Goal: Task Accomplishment & Management: Manage account settings

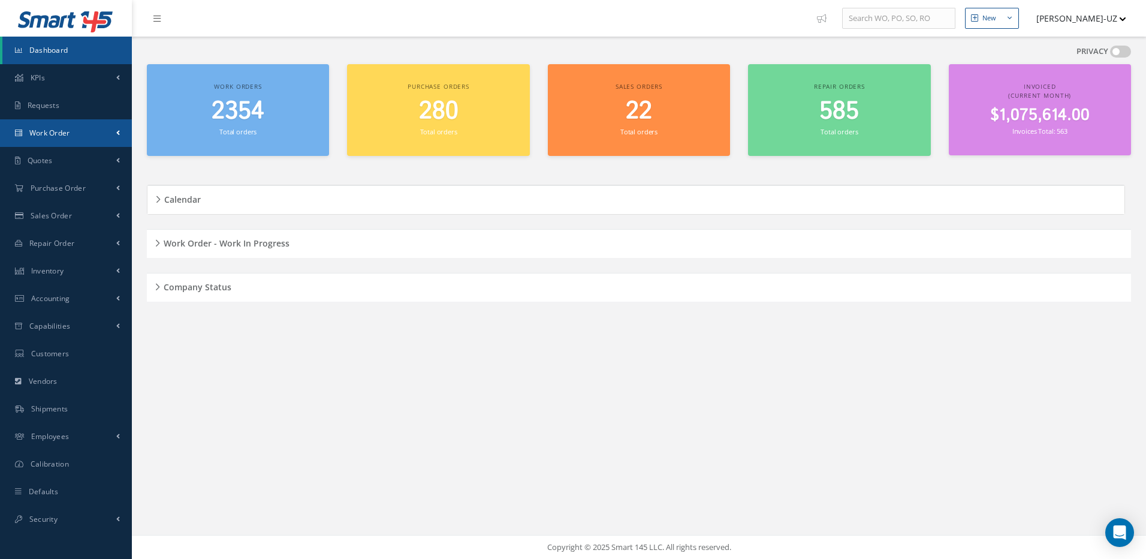
click at [58, 131] on span "Work Order" at bounding box center [49, 133] width 41 height 10
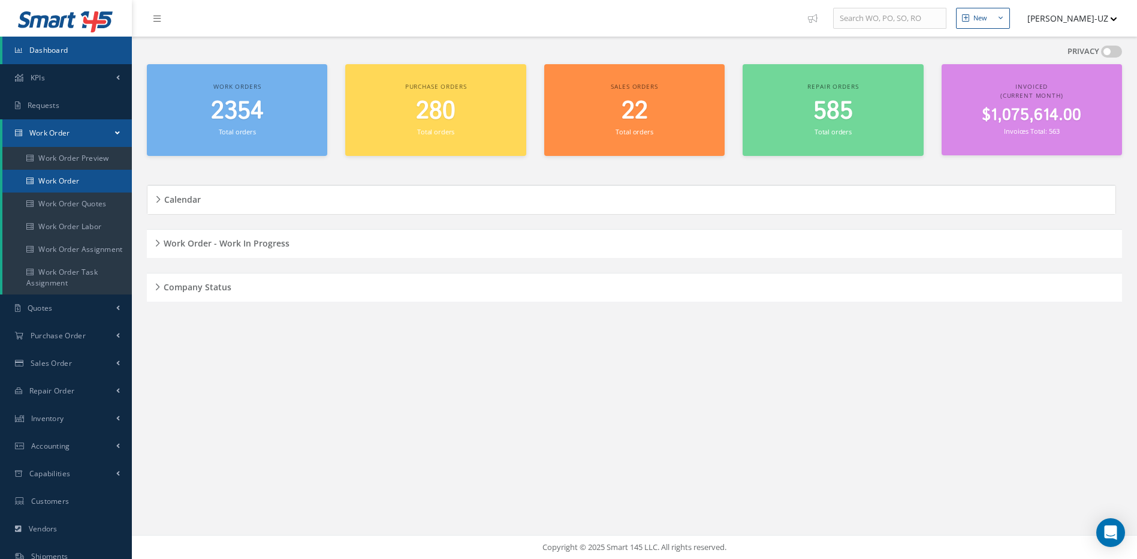
click at [59, 180] on link "Work Order" at bounding box center [66, 181] width 129 height 23
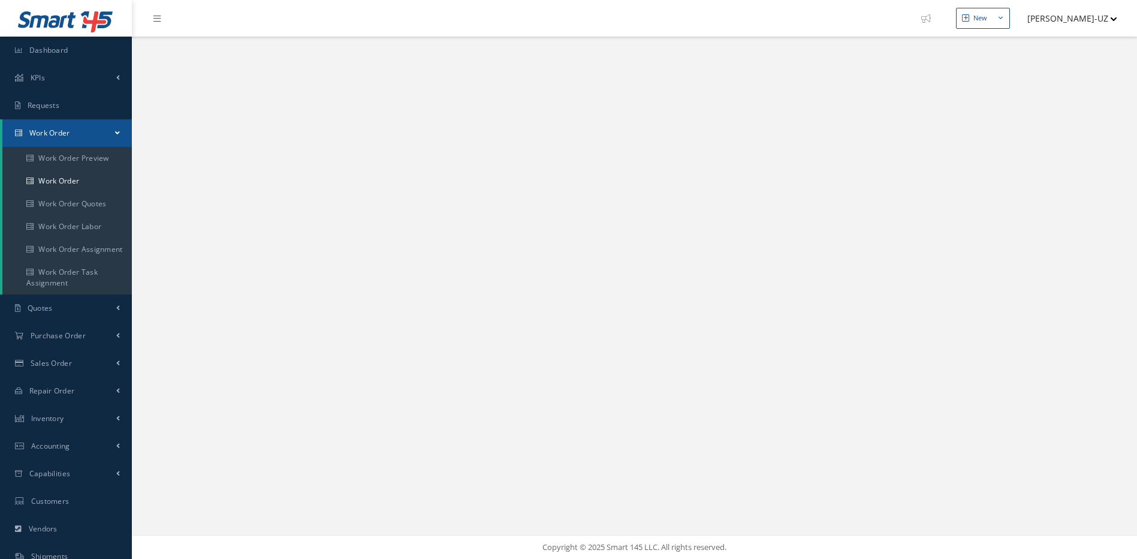
select select "25"
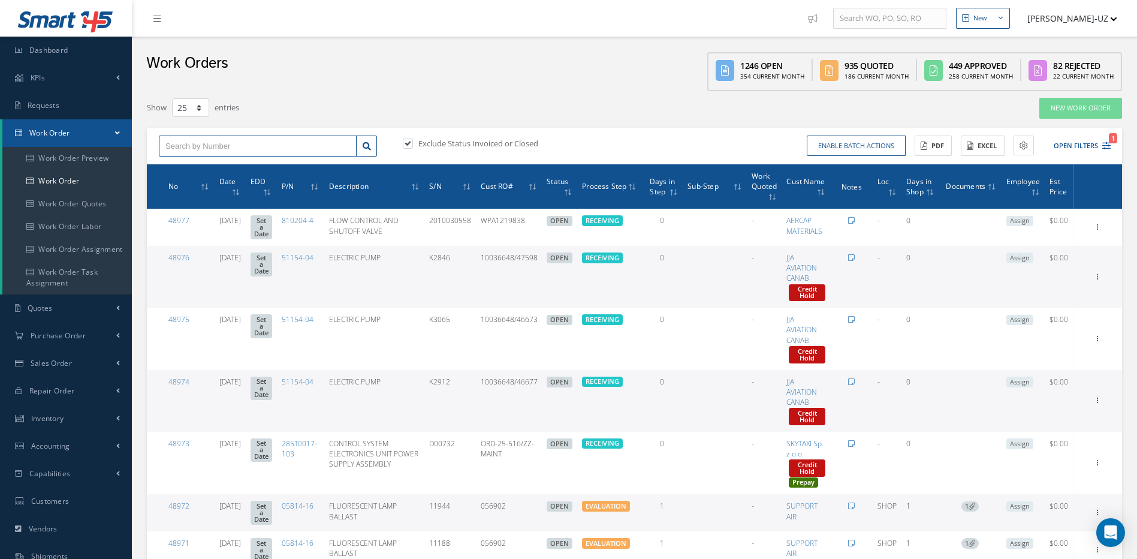
click at [184, 144] on input "text" at bounding box center [258, 146] width 198 height 22
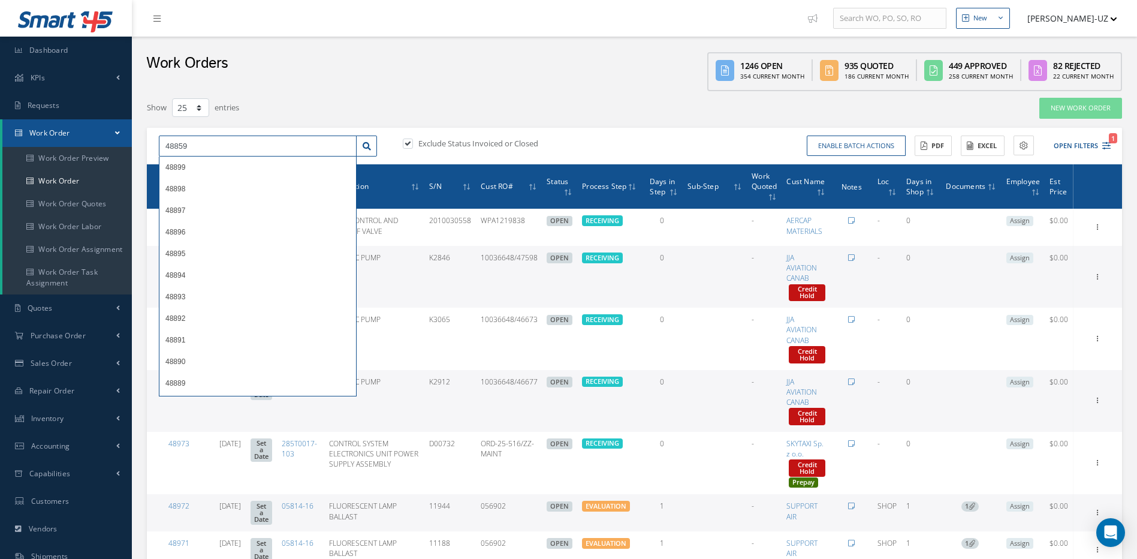
type input "48859"
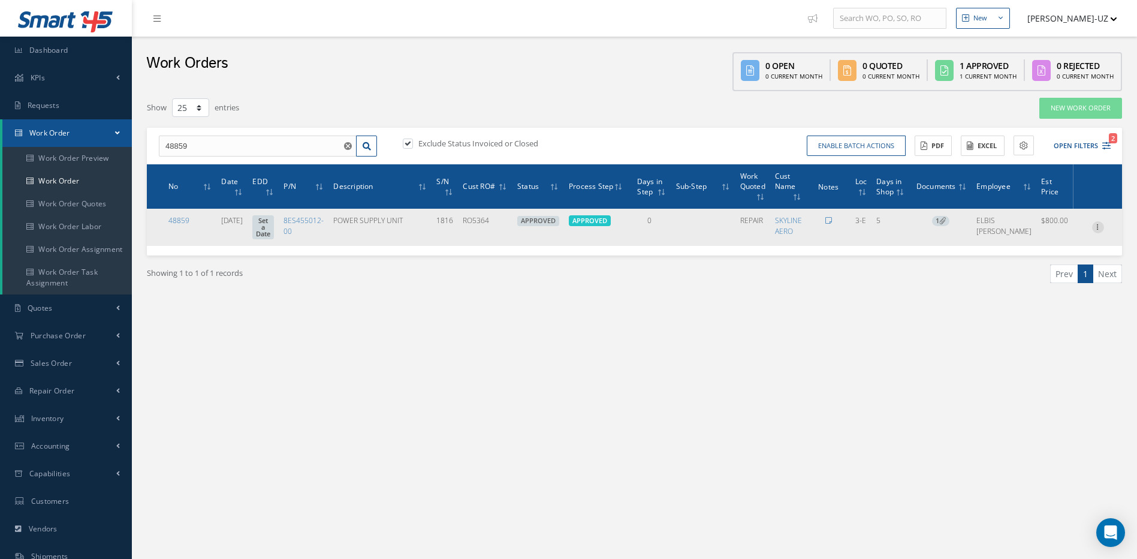
click at [1099, 228] on icon at bounding box center [1098, 226] width 12 height 10
click at [1020, 248] on link "Edit" at bounding box center [1043, 251] width 95 height 16
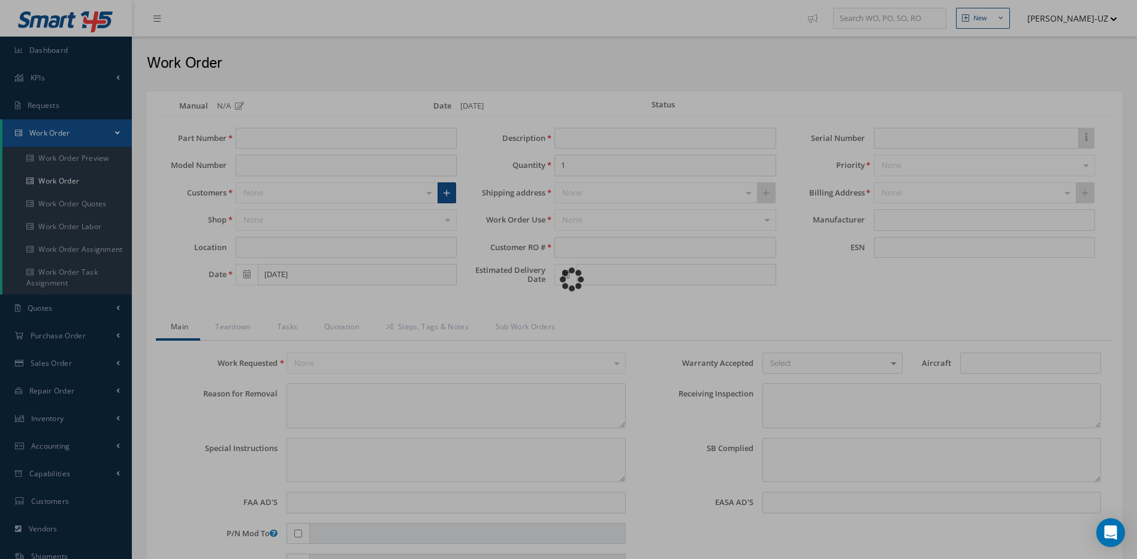
type input "8ES455012-00"
type input "3-E"
type input "[DATE]"
type input "POWER SUPPLY UNIT"
type input "RO5364"
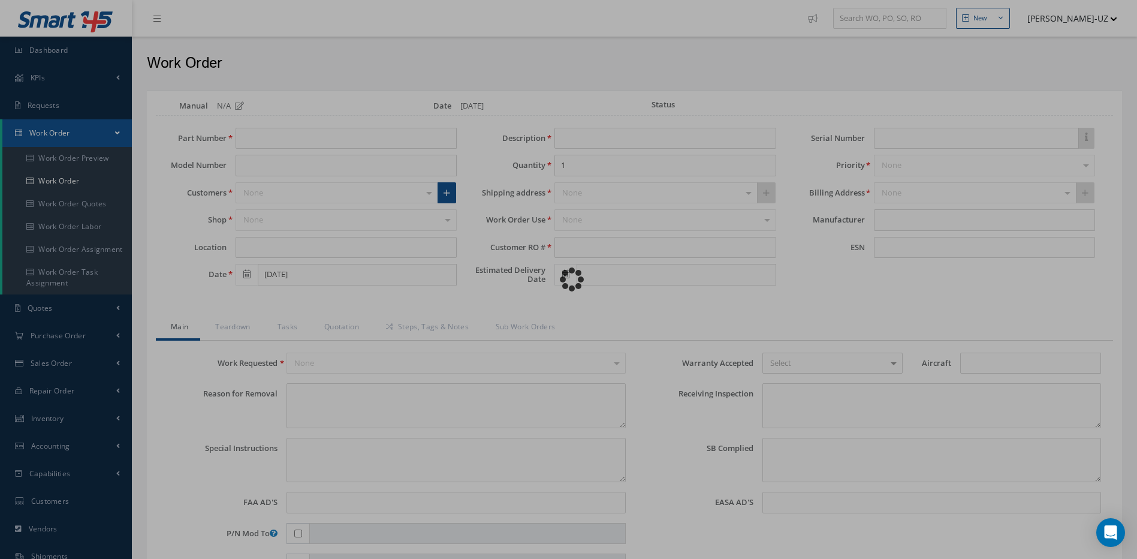
type input "1816"
type textarea "NONE"
type textarea "PLEASE SEE R.O. FOR DETAILS"
type textarea "NO VISUAL DAMAGE"
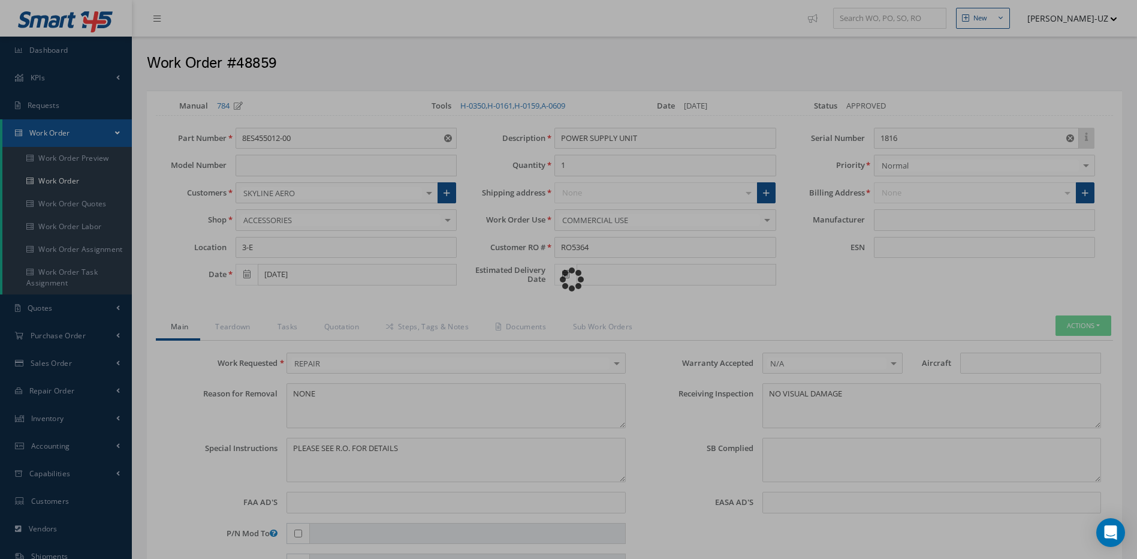
type input "HELLA"
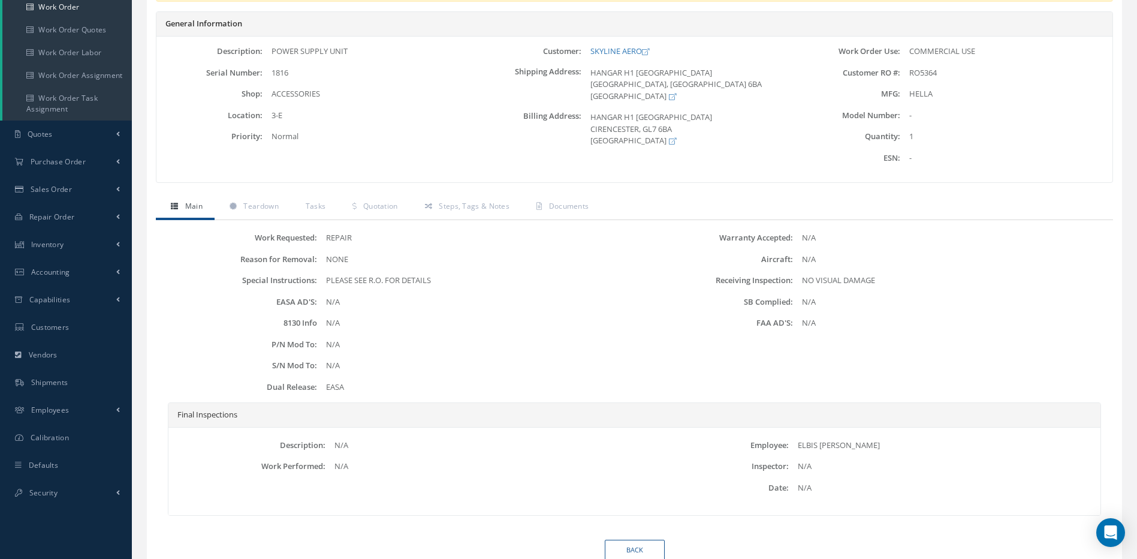
scroll to position [224, 0]
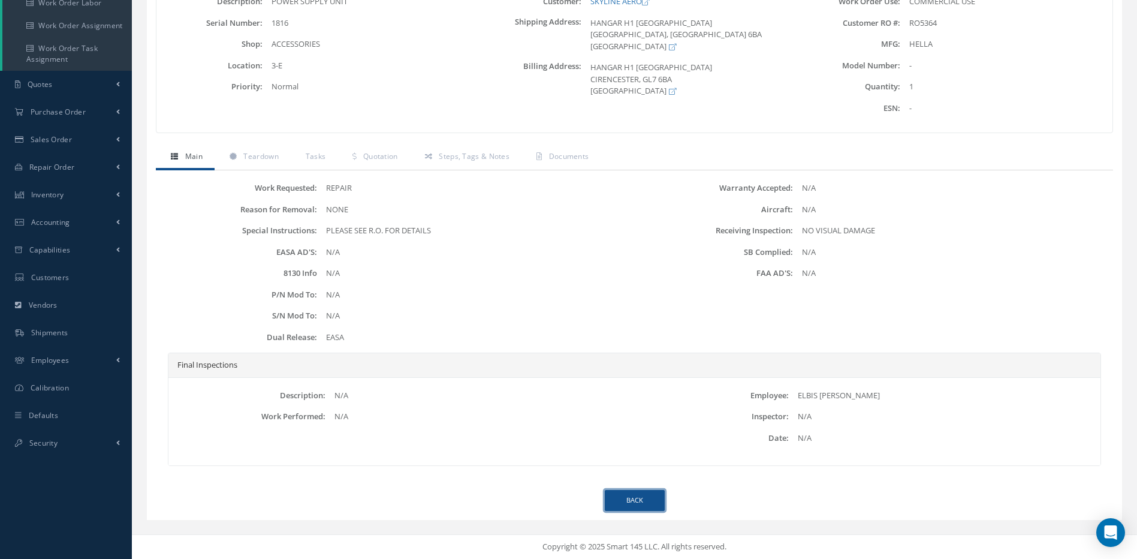
click at [629, 499] on link "Back" at bounding box center [635, 500] width 60 height 21
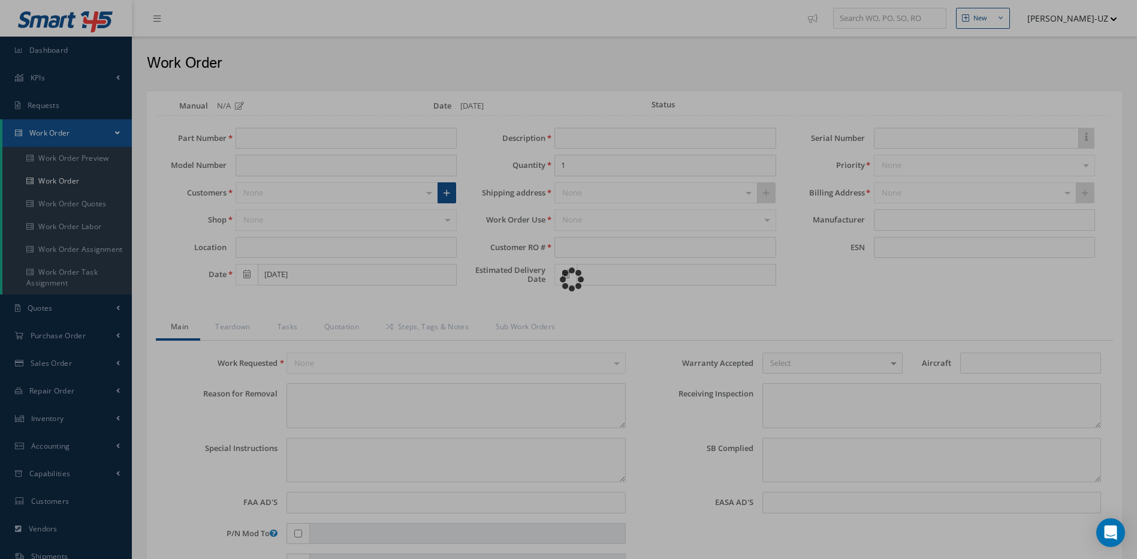
type input "8ES455012-00"
type input "3-E"
type input "[DATE]"
type input "POWER SUPPLY UNIT"
type input "RO5364"
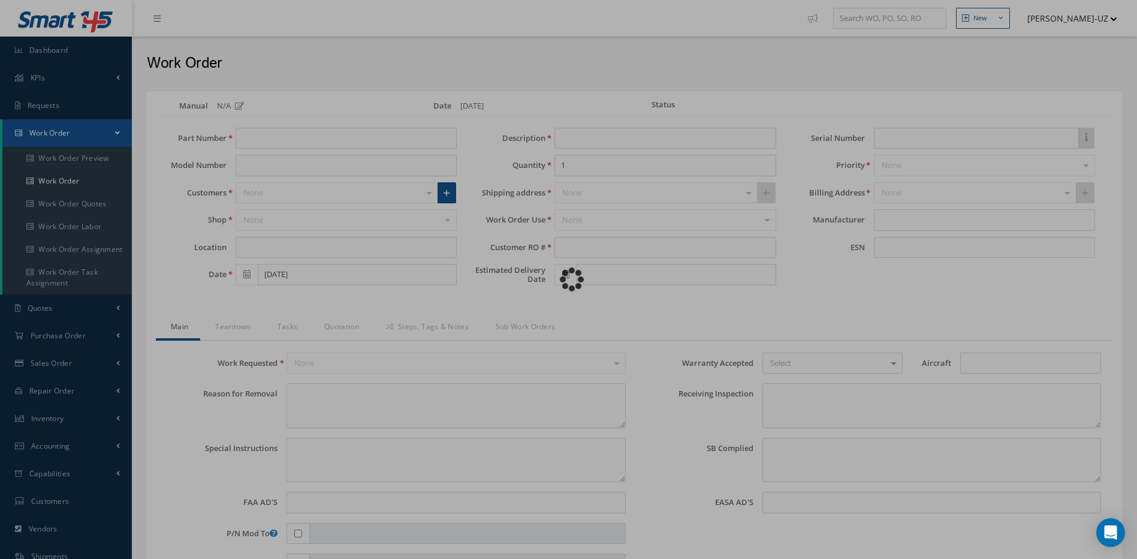
type input "1816"
type textarea "NONE"
type textarea "PLEASE SEE R.O. FOR DETAILS"
type textarea "NO VISUAL DAMAGE"
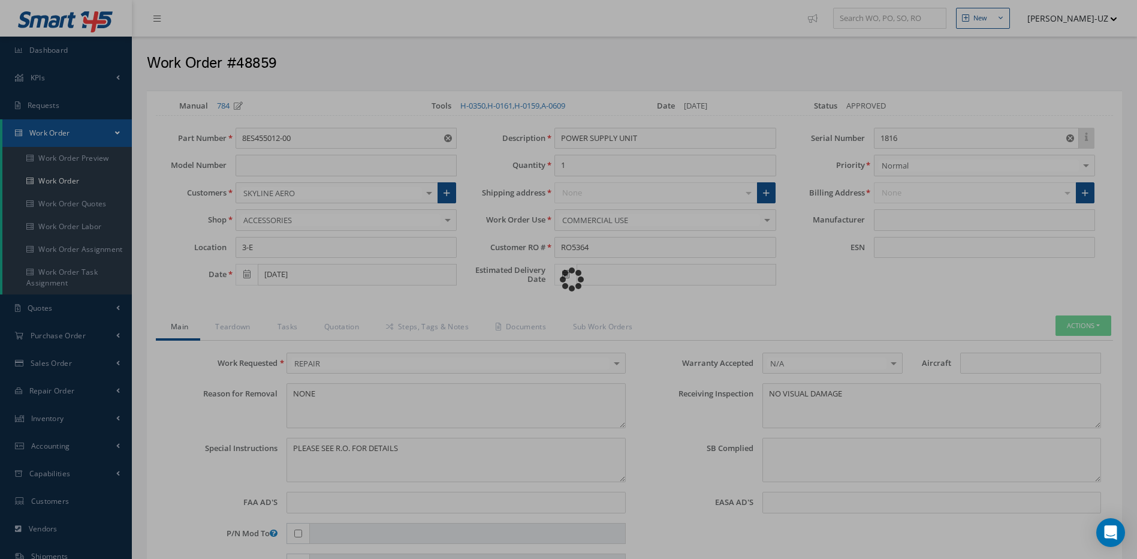
type input "HELLA"
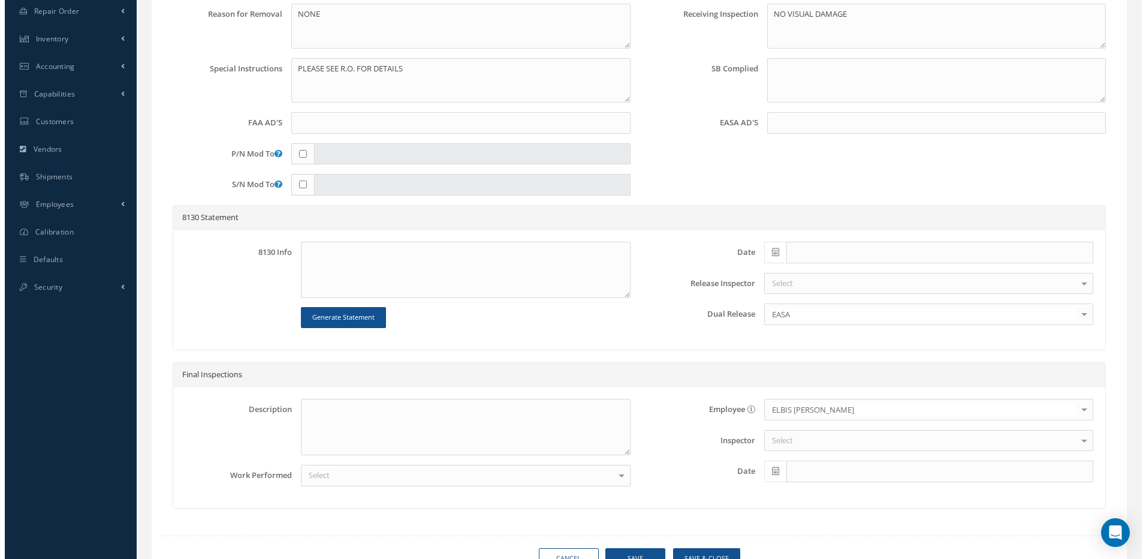
scroll to position [437, 0]
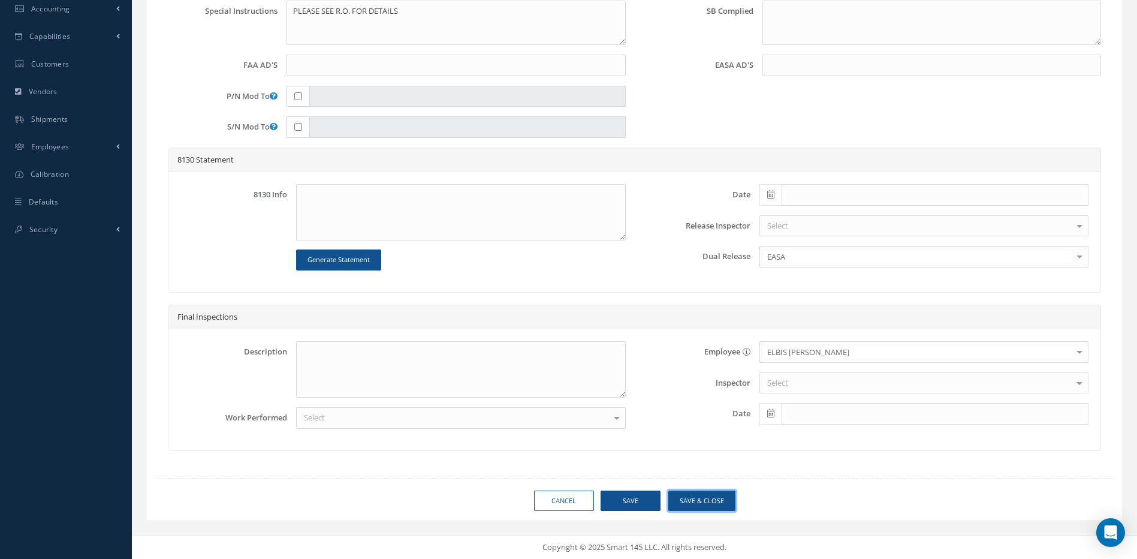
click at [713, 502] on button "Save & Close" at bounding box center [701, 500] width 67 height 21
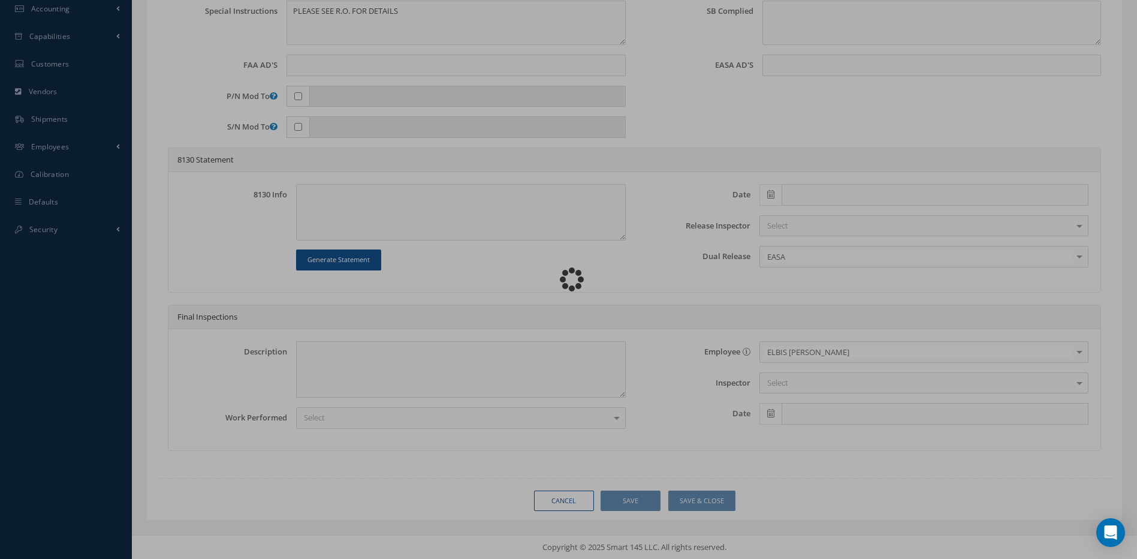
type input "HELLA"
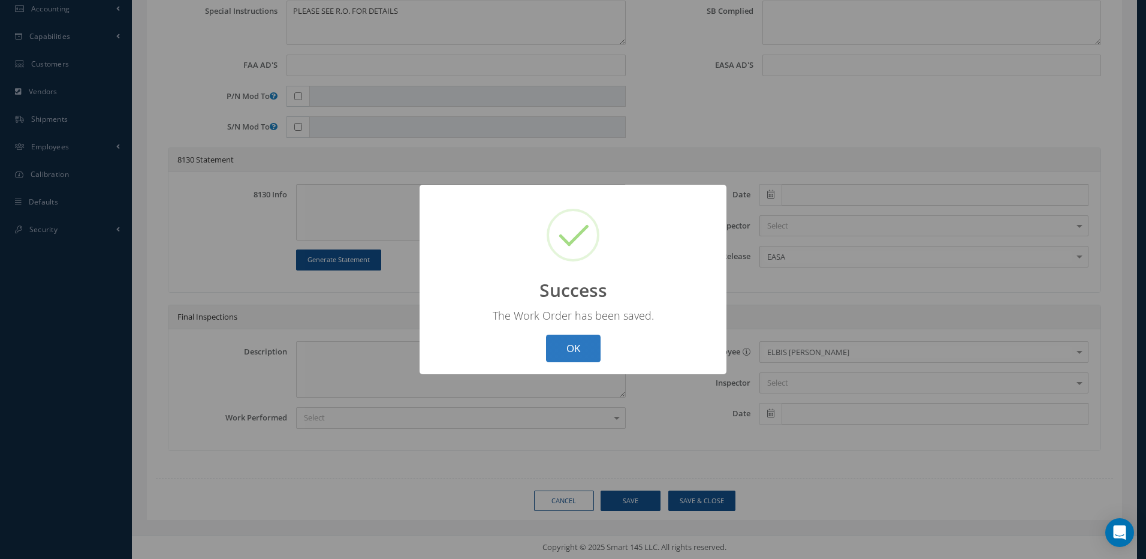
click at [570, 352] on button "OK" at bounding box center [573, 348] width 55 height 28
select select "25"
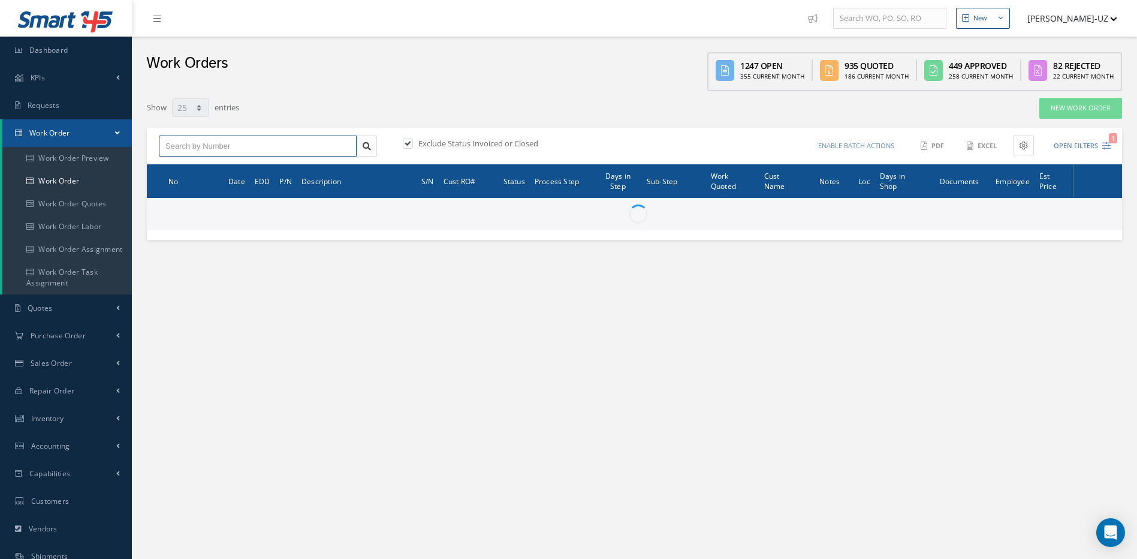
click at [240, 146] on input "text" at bounding box center [258, 146] width 198 height 22
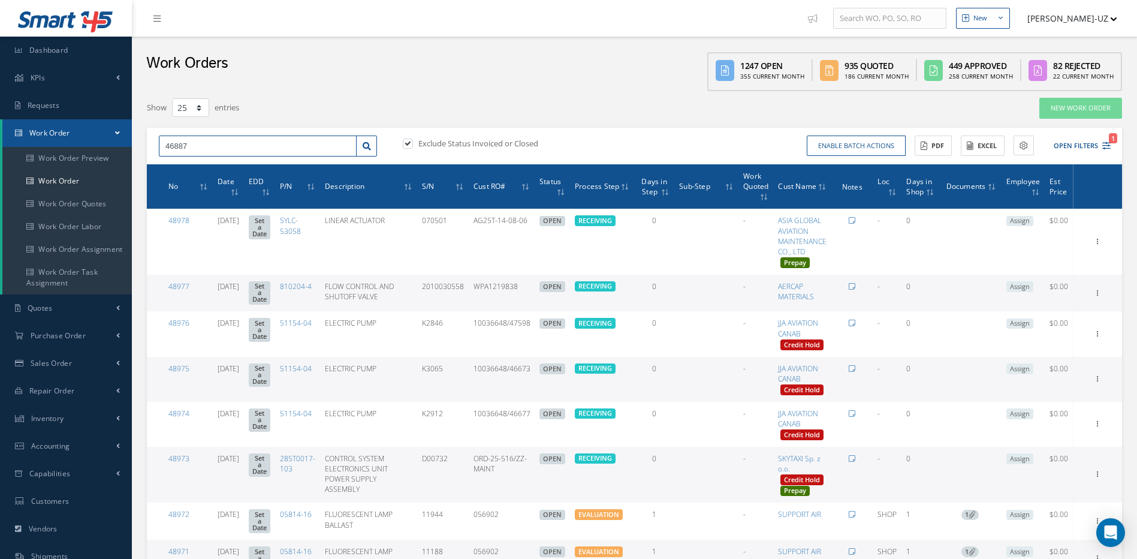
type input "46887"
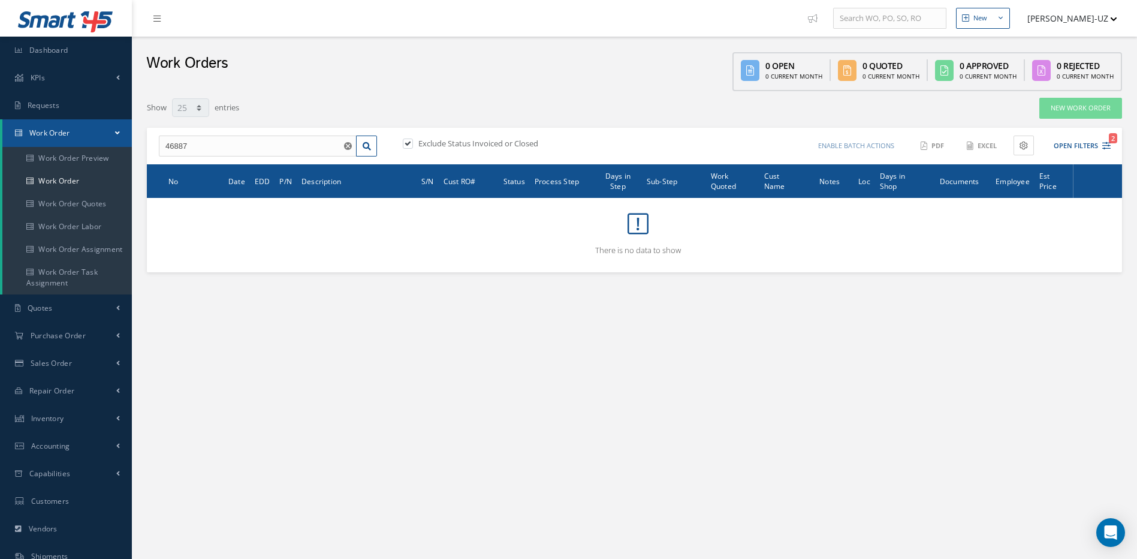
click at [399, 143] on div "Exclude Status Invoiced or Closed" at bounding box center [514, 146] width 240 height 17
click at [412, 143] on label at bounding box center [413, 143] width 3 height 11
click at [408, 143] on input "checkbox" at bounding box center [407, 144] width 8 height 8
checkbox input "false"
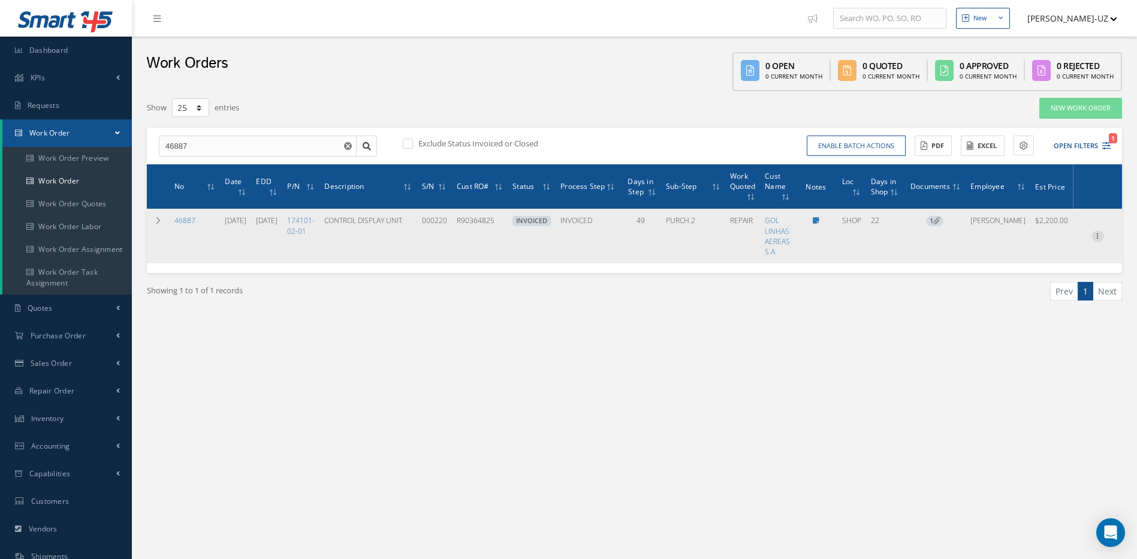
click at [1099, 236] on icon at bounding box center [1098, 235] width 12 height 10
click at [1033, 319] on link "Documents" at bounding box center [1043, 321] width 95 height 16
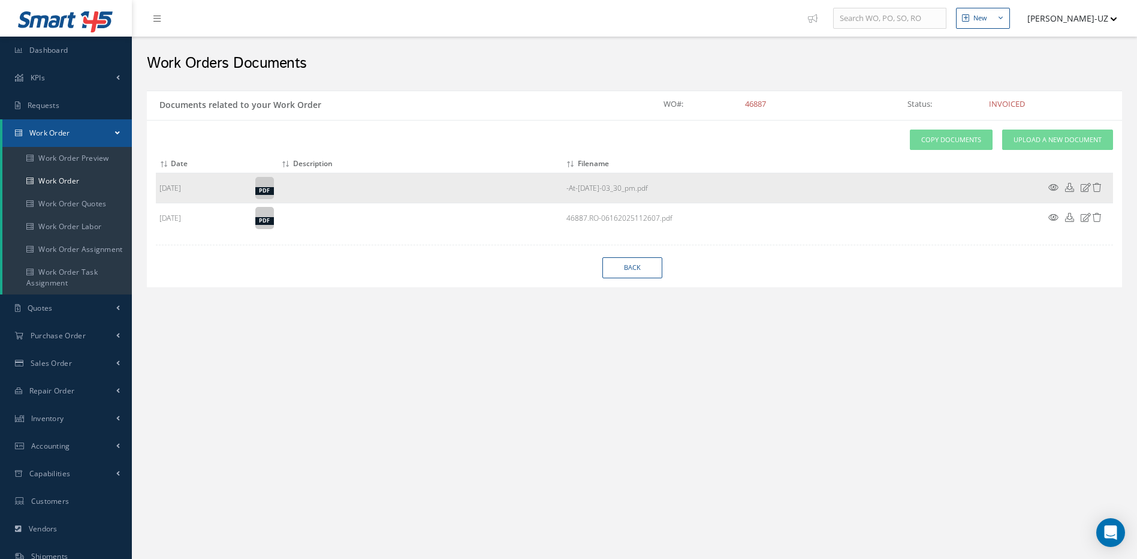
click at [1054, 185] on icon at bounding box center [1053, 187] width 10 height 9
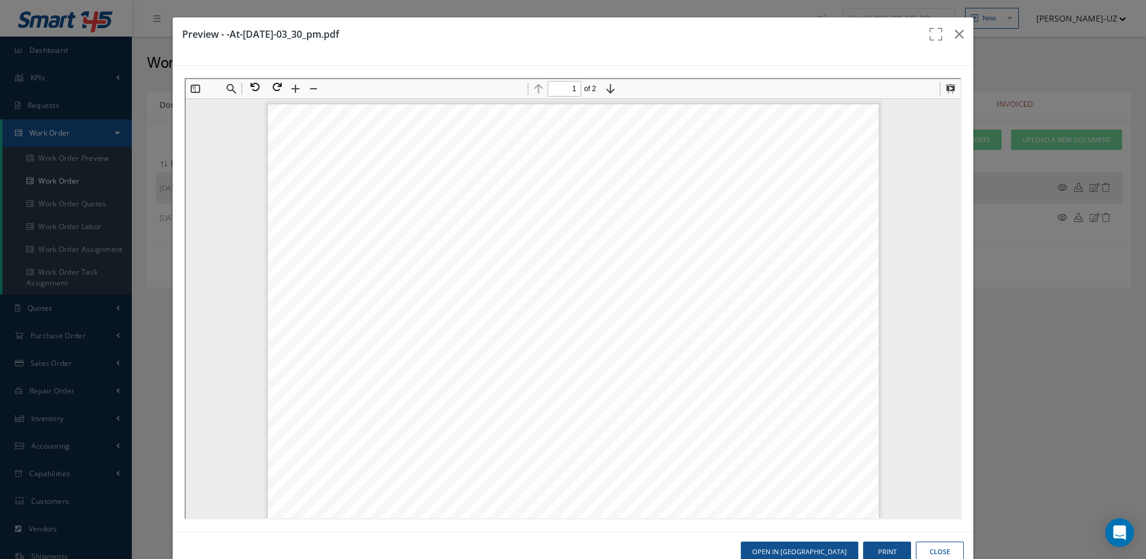
scroll to position [6, 0]
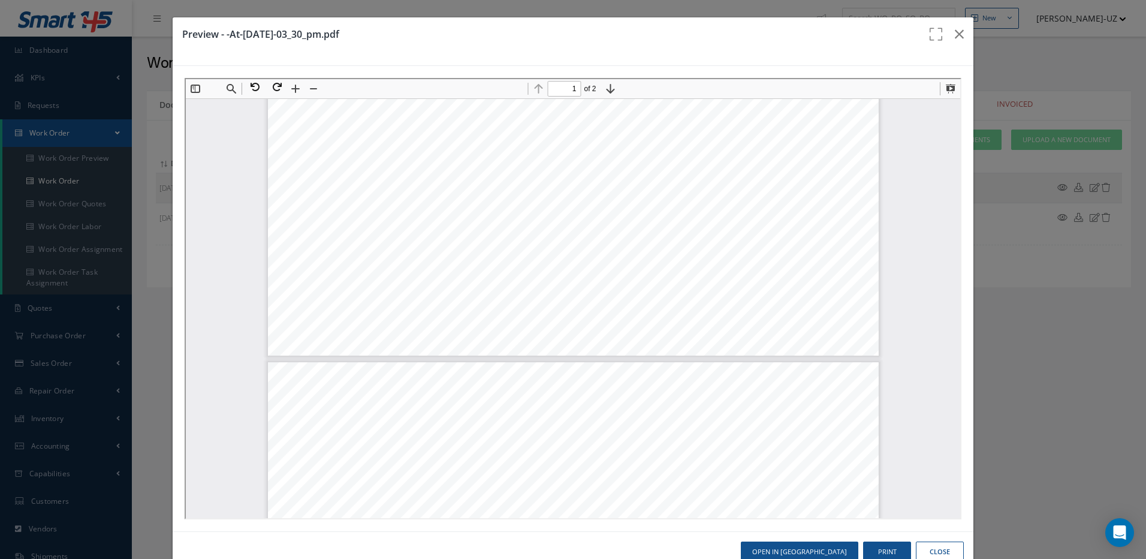
type input "2"
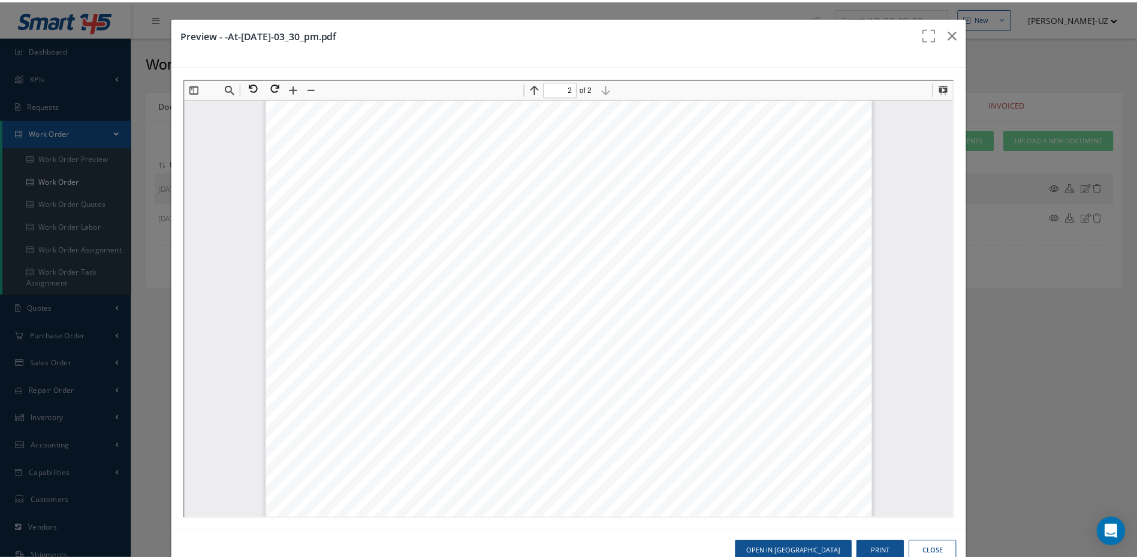
scroll to position [1120, 0]
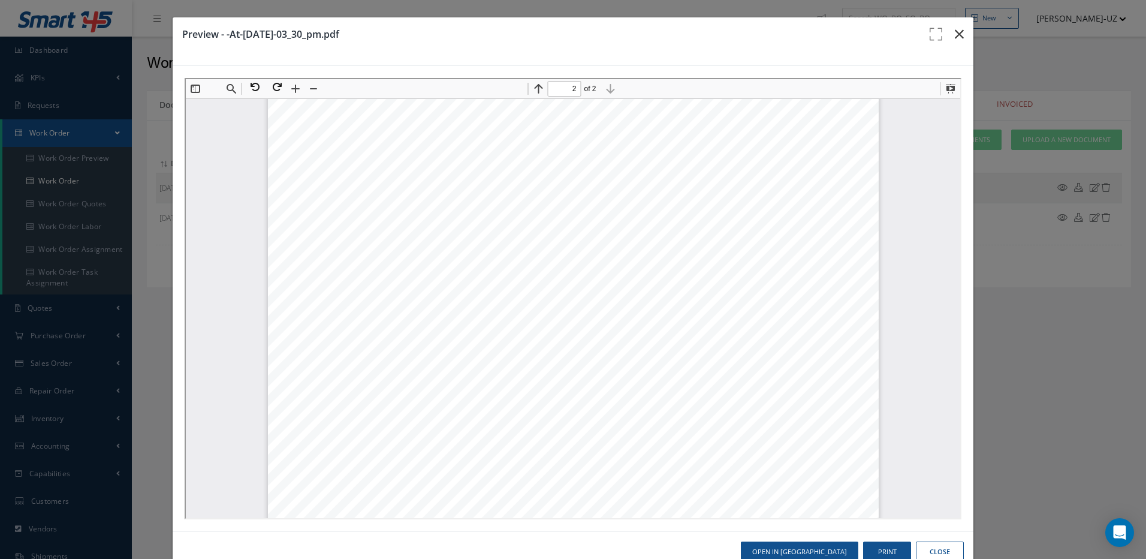
click at [955, 32] on icon "button" at bounding box center [959, 34] width 9 height 14
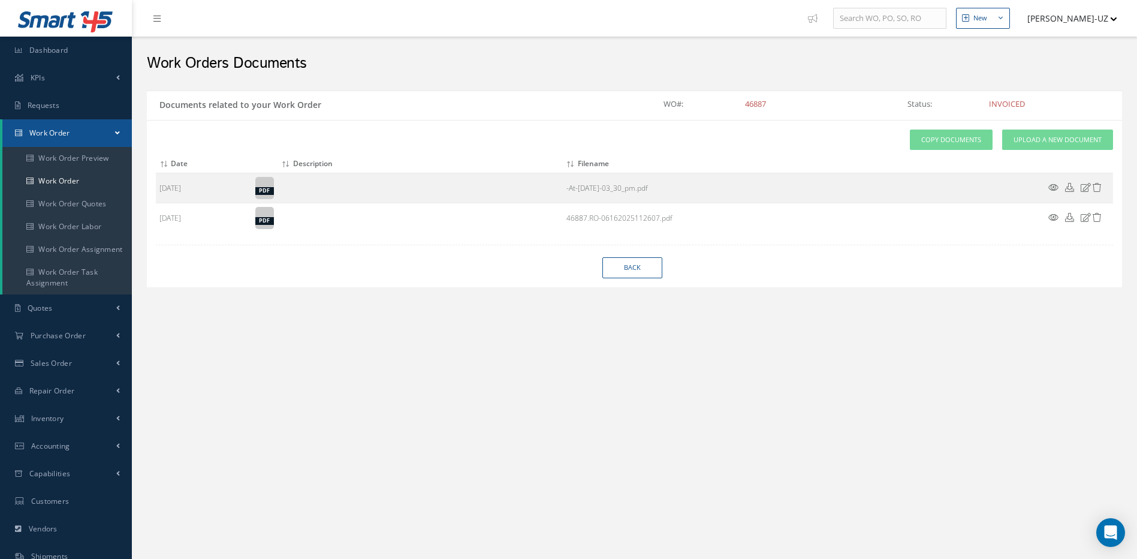
click at [340, 414] on div "New New Work Order New Purchase Order New Customer Quote New Sales Order New Re…" at bounding box center [634, 340] width 1005 height 680
click at [640, 266] on link "Back" at bounding box center [632, 267] width 60 height 21
select select "25"
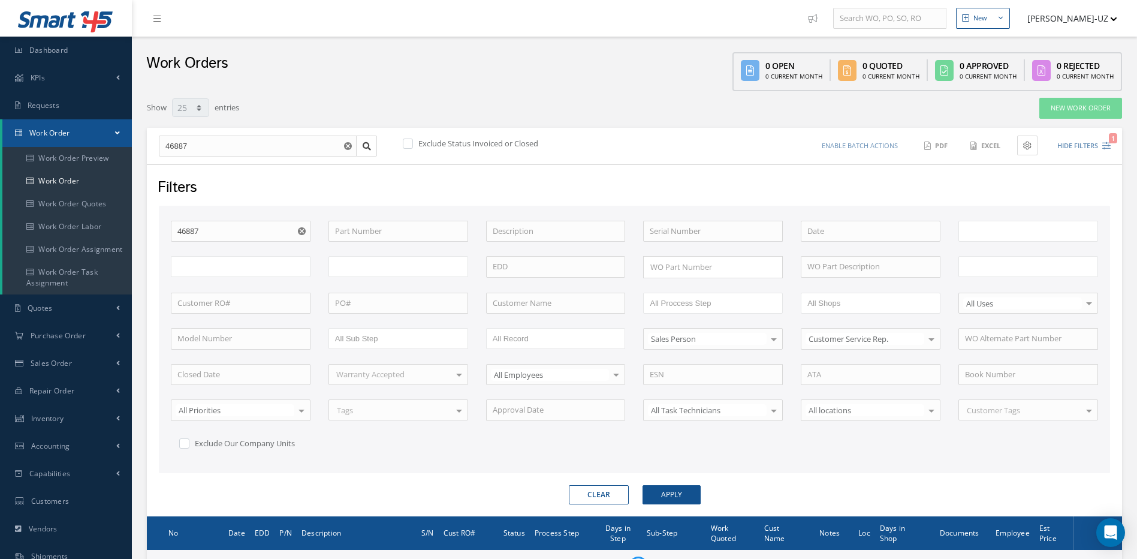
type input "All Work Request"
type input "All Work Performed"
type input "All Status"
type input "WO Part Status"
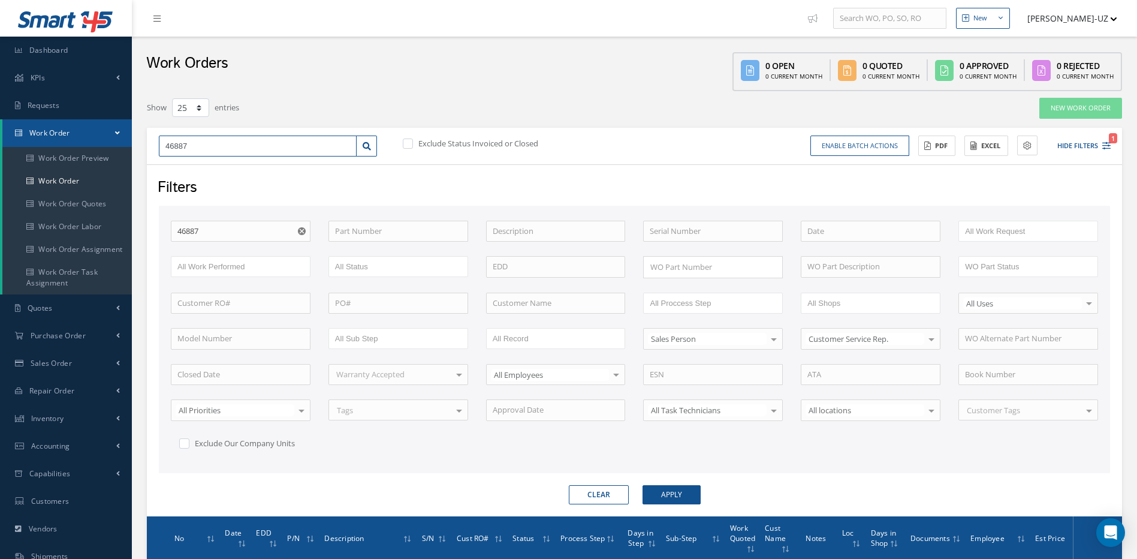
drag, startPoint x: 256, startPoint y: 153, endPoint x: 154, endPoint y: 148, distance: 102.0
click at [154, 148] on div "46887" at bounding box center [268, 146] width 236 height 22
type input "4"
type input "47"
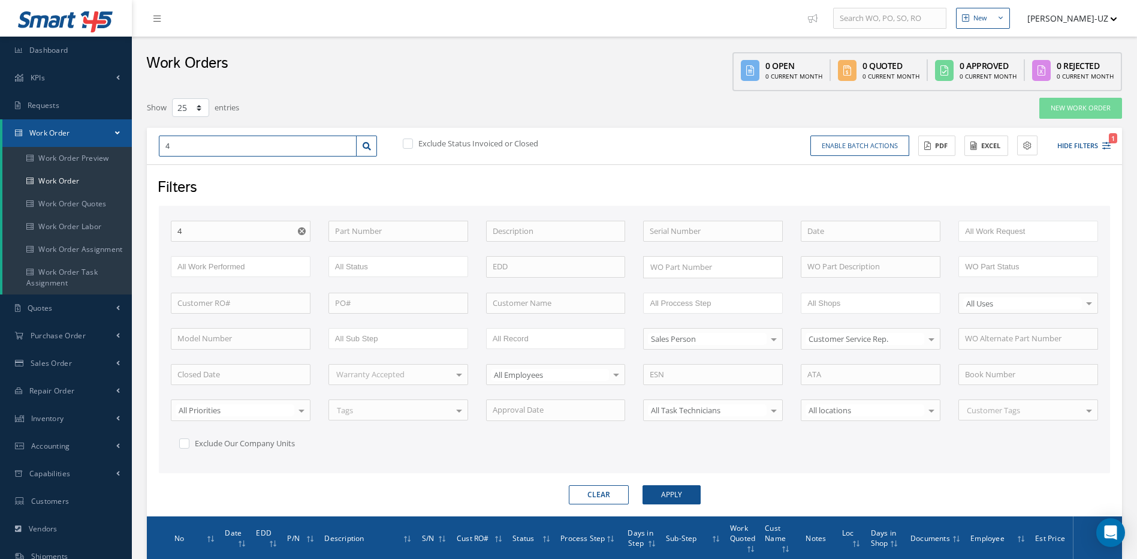
type input "47"
type input "473"
type input "4734"
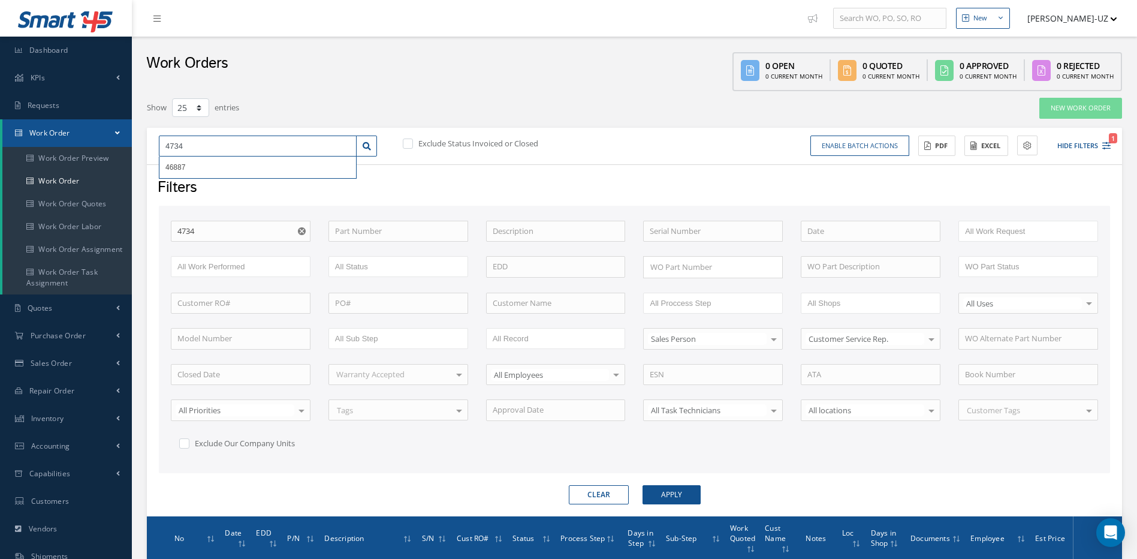
type input "47348"
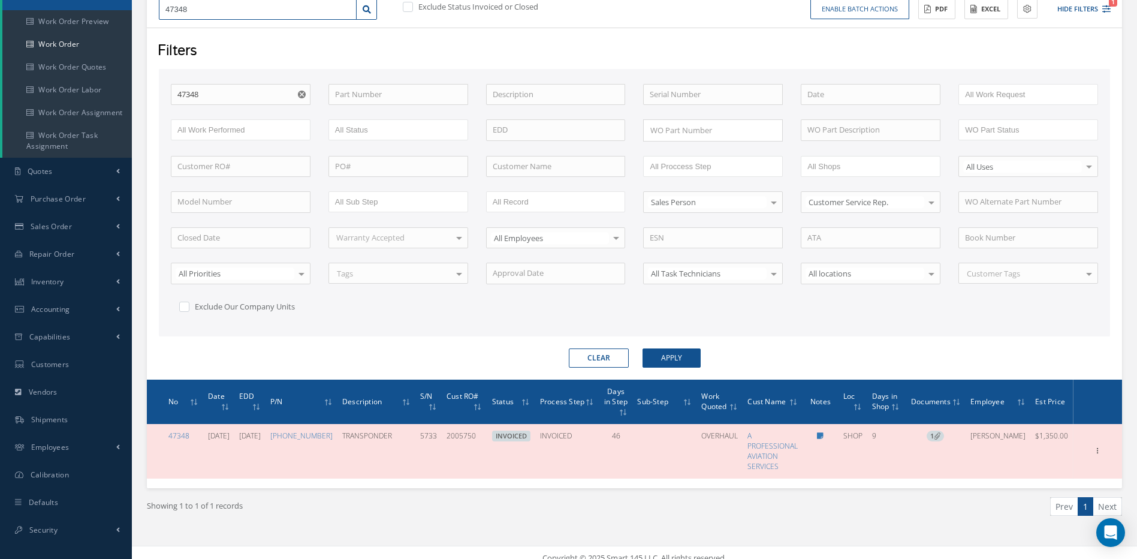
scroll to position [137, 0]
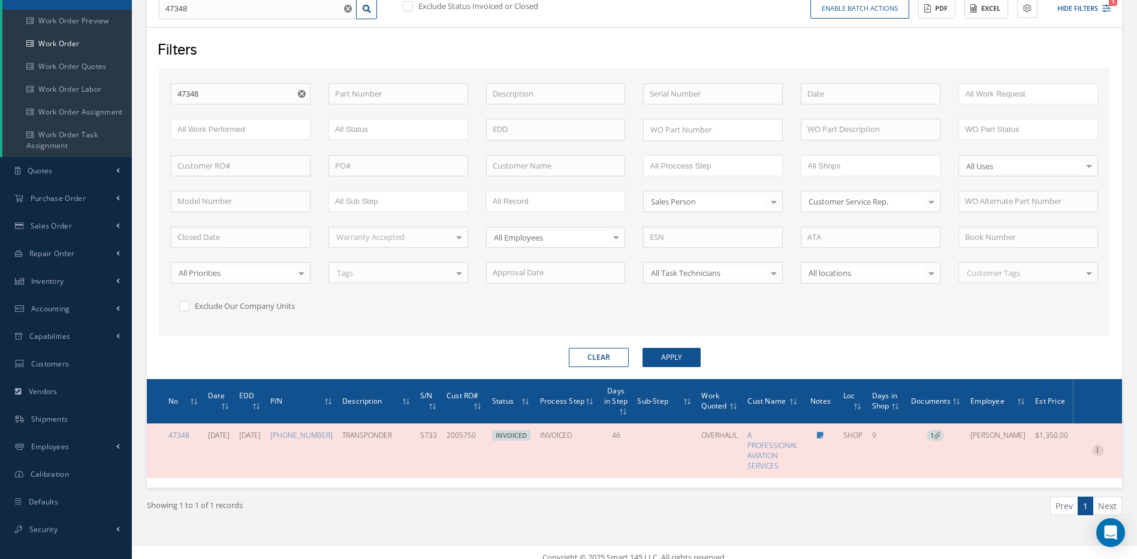
click at [1098, 444] on icon at bounding box center [1098, 449] width 12 height 10
click at [1044, 519] on link "Documents" at bounding box center [1043, 527] width 95 height 16
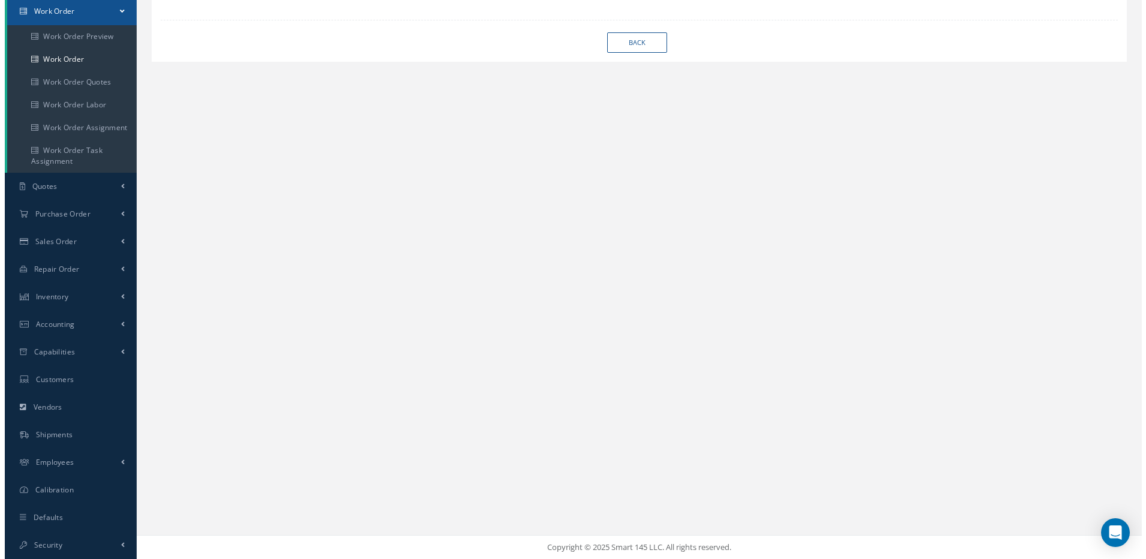
scroll to position [122, 0]
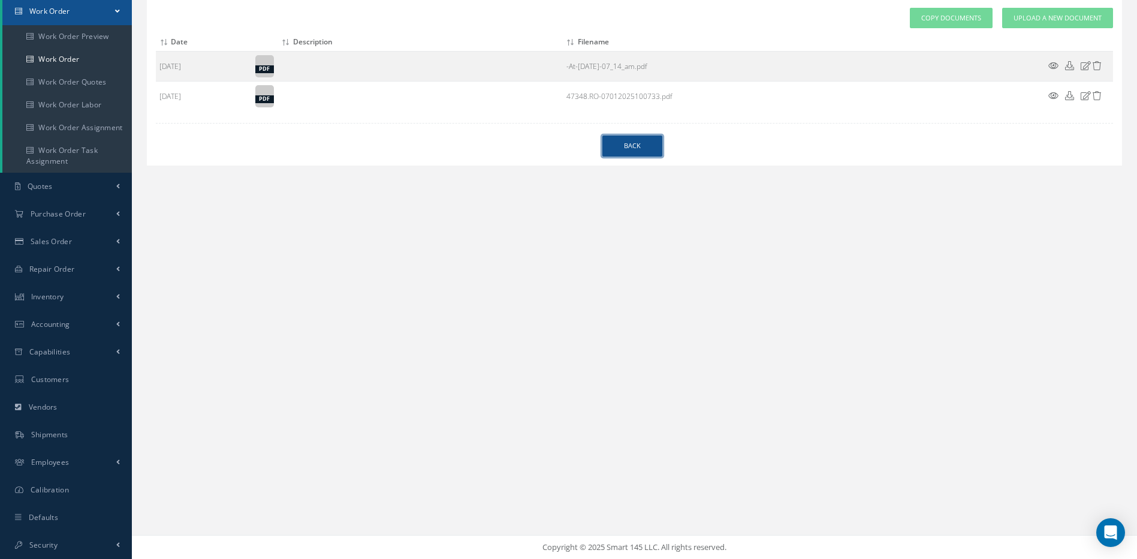
click at [611, 146] on link "Back" at bounding box center [632, 145] width 60 height 21
select select "25"
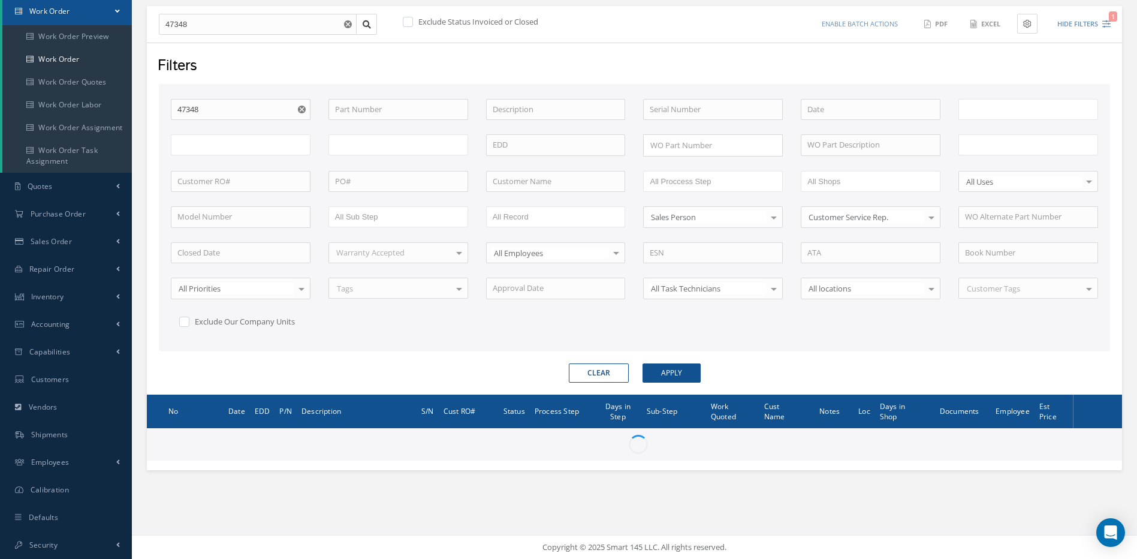
type input "All Work Request"
type input "All Work Performed"
type input "All Status"
type input "WO Part Status"
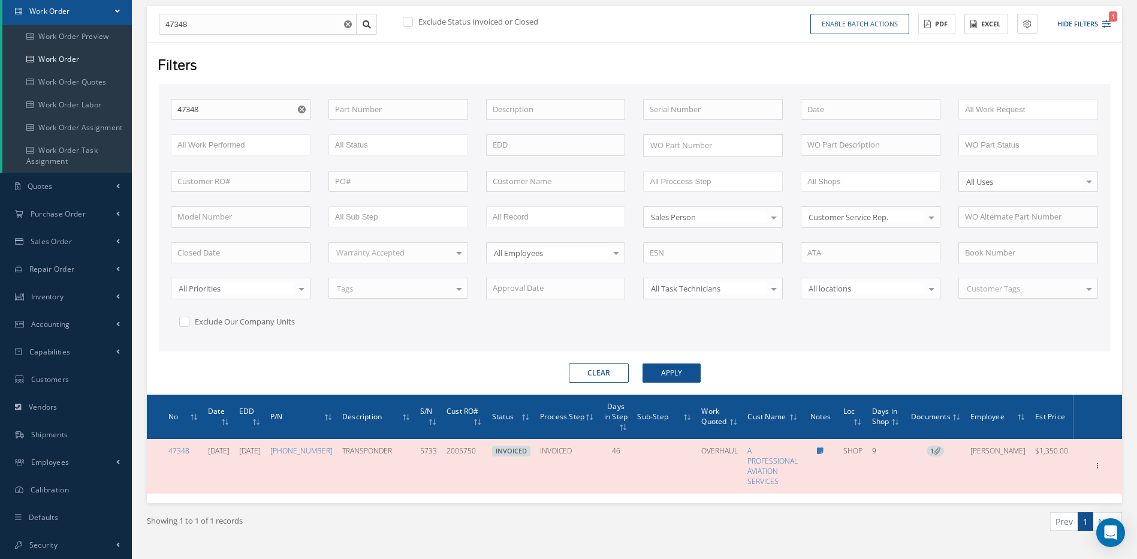
click at [315, 364] on div "Clear Apply" at bounding box center [634, 372] width 969 height 19
drag, startPoint x: 215, startPoint y: 111, endPoint x: 169, endPoint y: 113, distance: 46.2
click at [171, 113] on input "47348" at bounding box center [241, 110] width 140 height 22
type input "4"
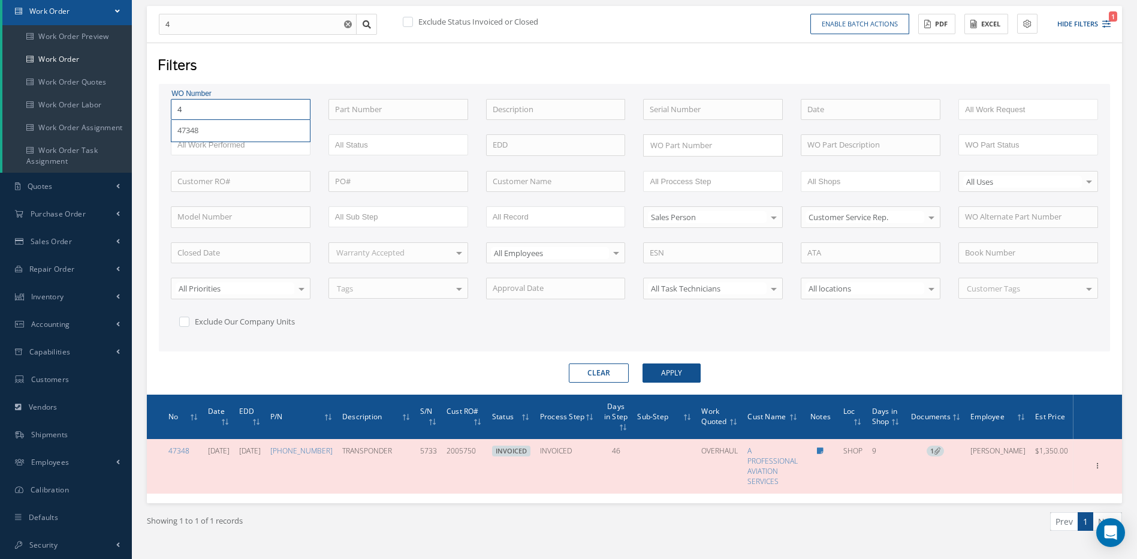
type input "47"
type input "473"
type input "4730"
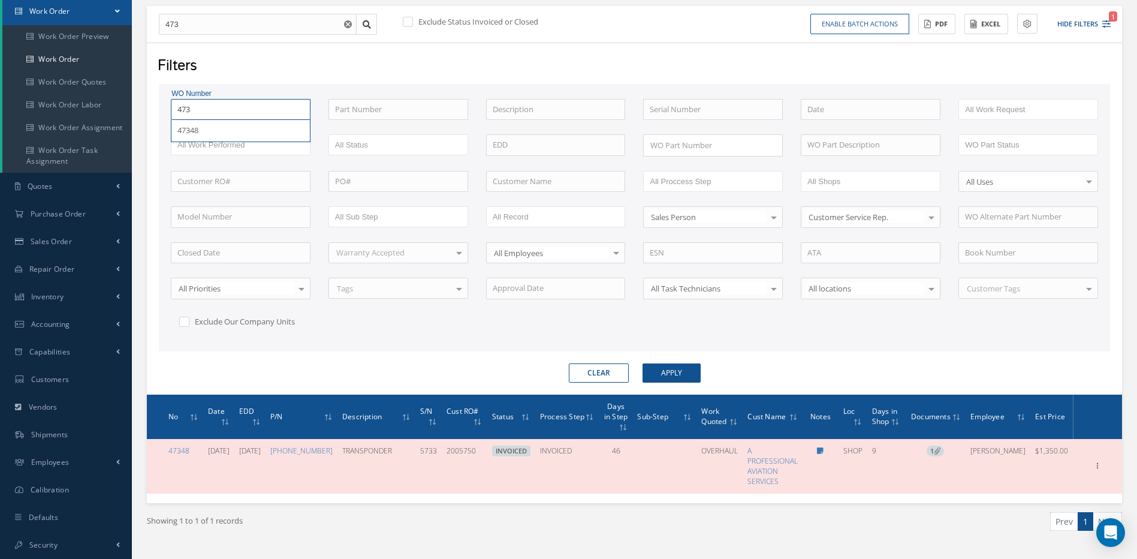
type input "4730"
type input "47306"
click at [643, 363] on button "Apply" at bounding box center [672, 372] width 58 height 19
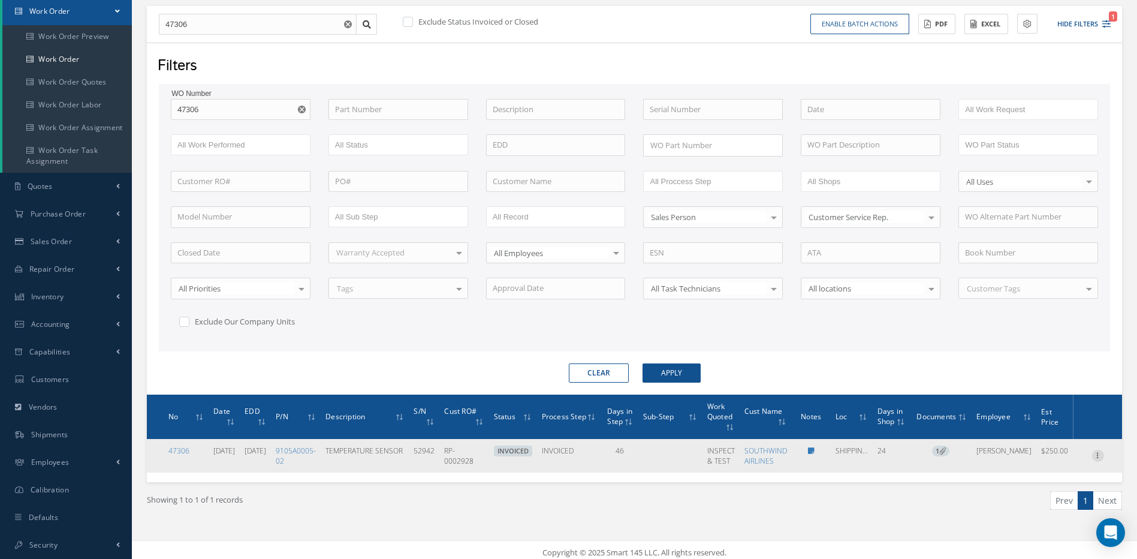
click at [1098, 454] on icon at bounding box center [1098, 455] width 12 height 10
click at [1034, 523] on link "Documents" at bounding box center [1043, 522] width 95 height 16
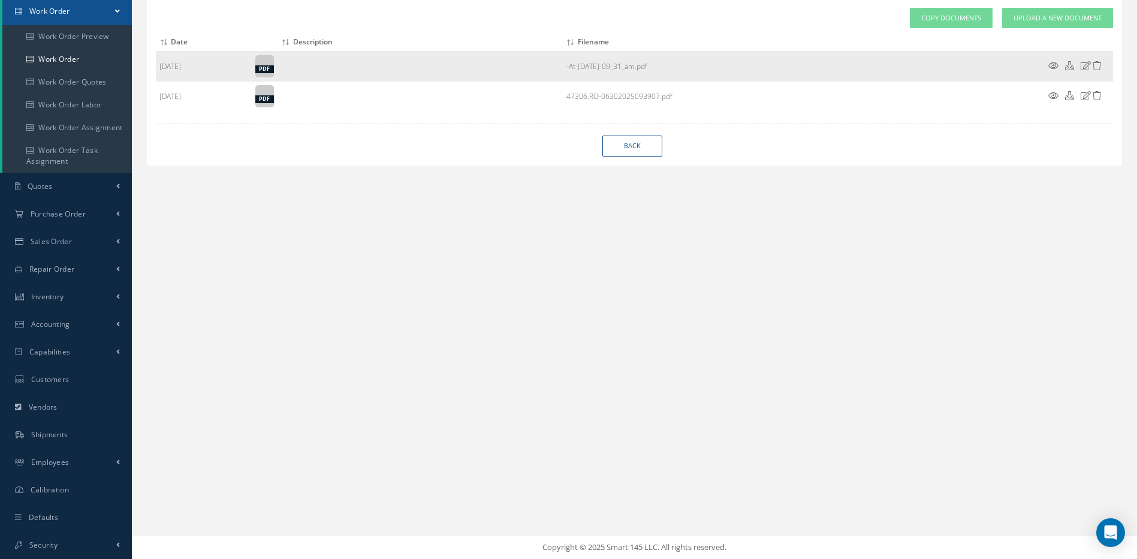
click at [1051, 67] on icon at bounding box center [1053, 65] width 10 height 9
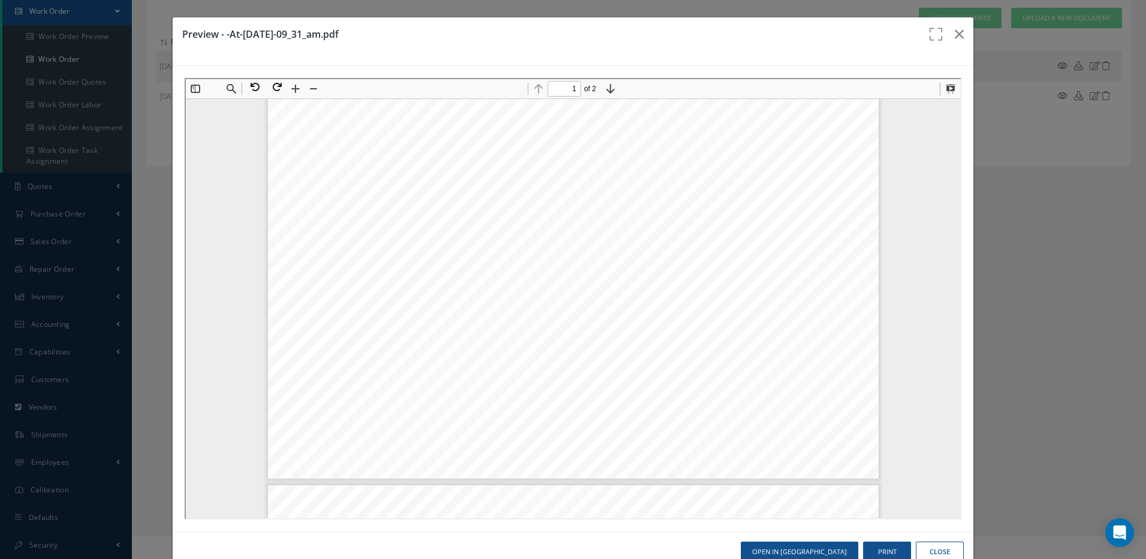
type input "2"
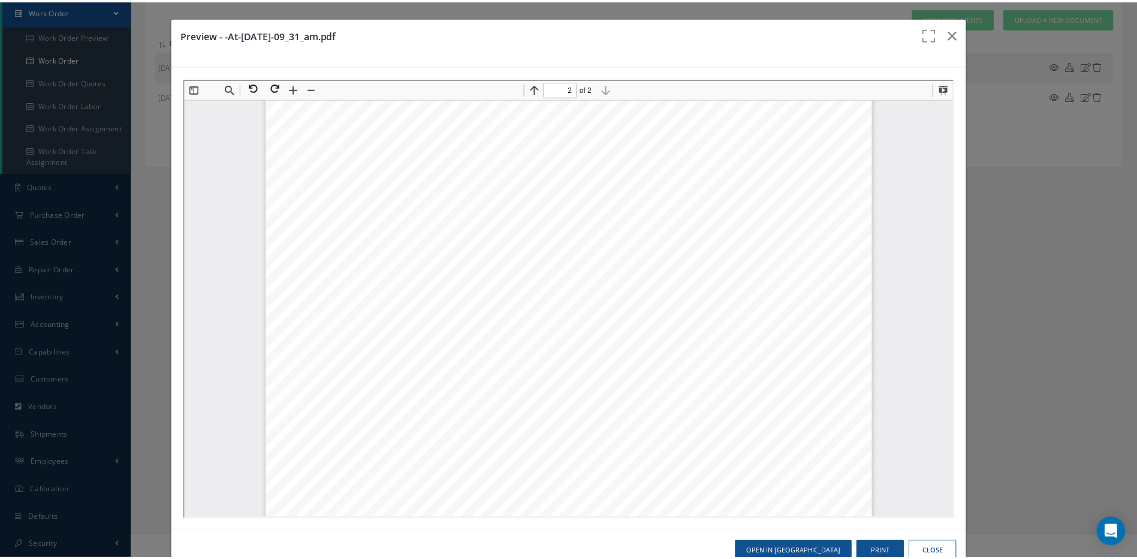
scroll to position [1120, 0]
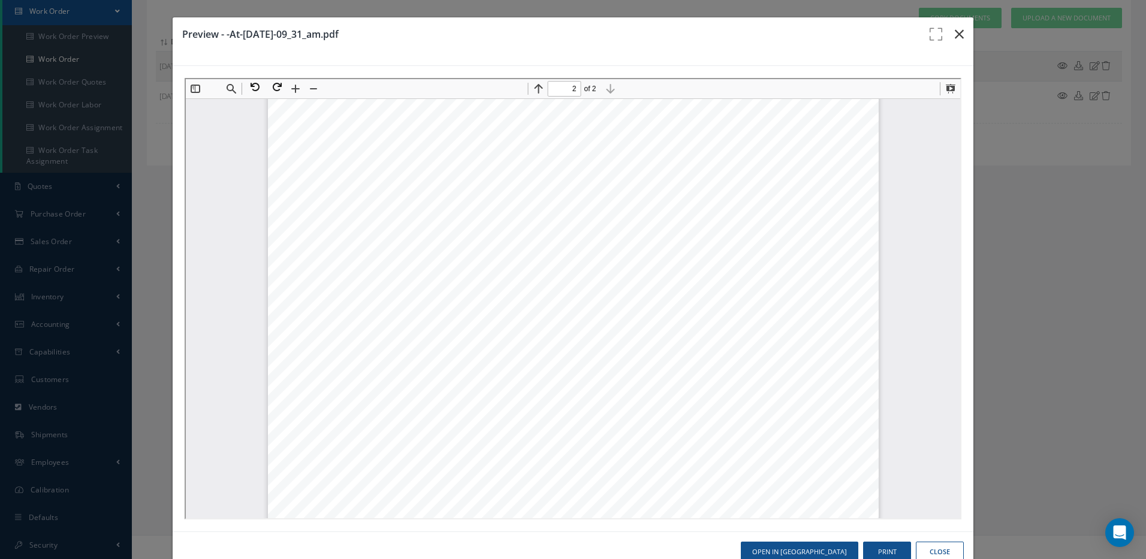
click at [955, 29] on icon "button" at bounding box center [959, 34] width 9 height 14
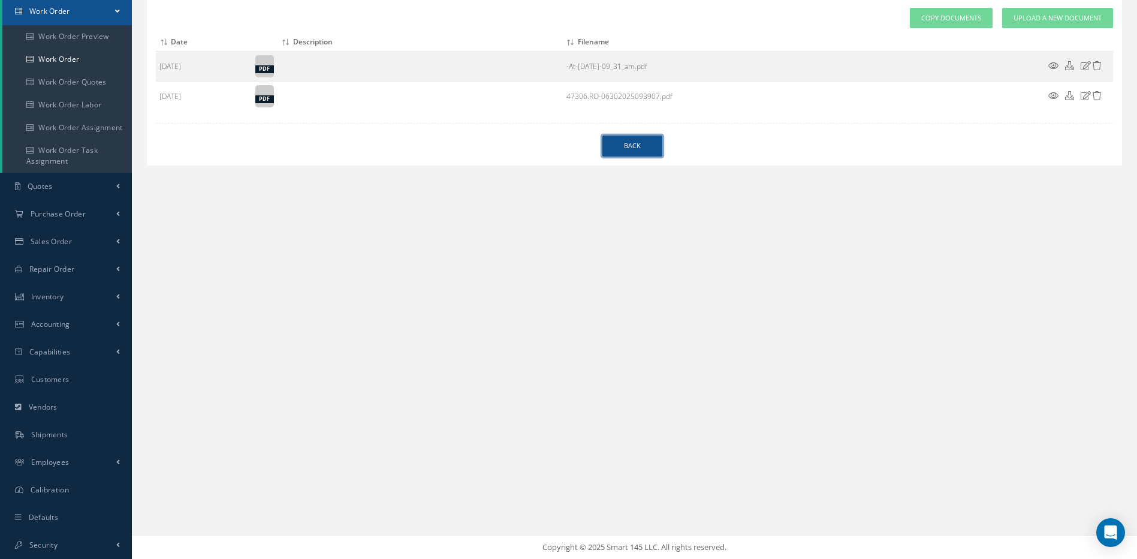
click at [651, 143] on link "Back" at bounding box center [632, 145] width 60 height 21
select select "25"
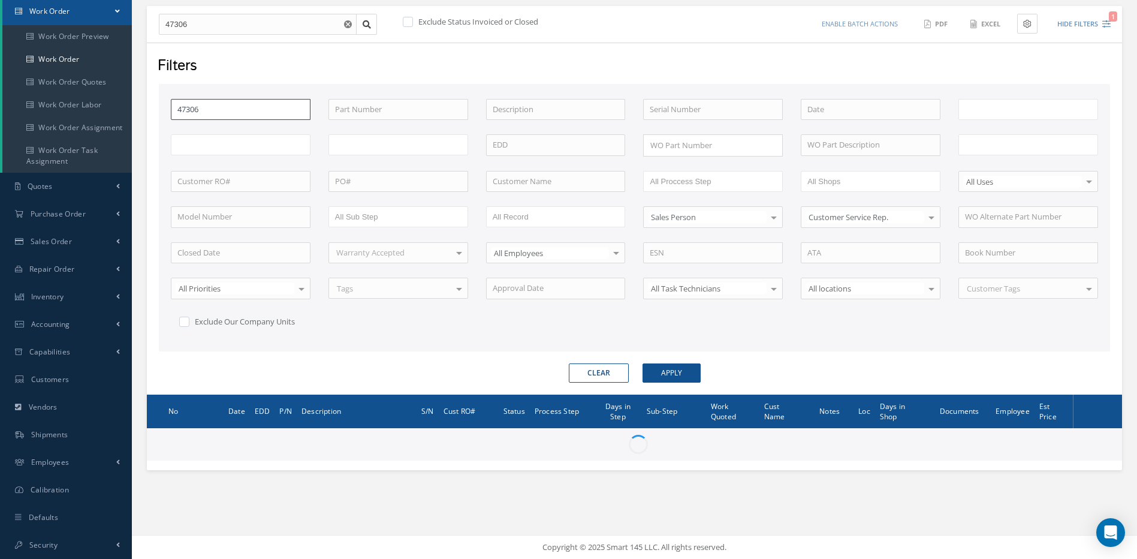
type input "All Work Request"
type input "All Work Performed"
type input "All Status"
type input "WO Part Status"
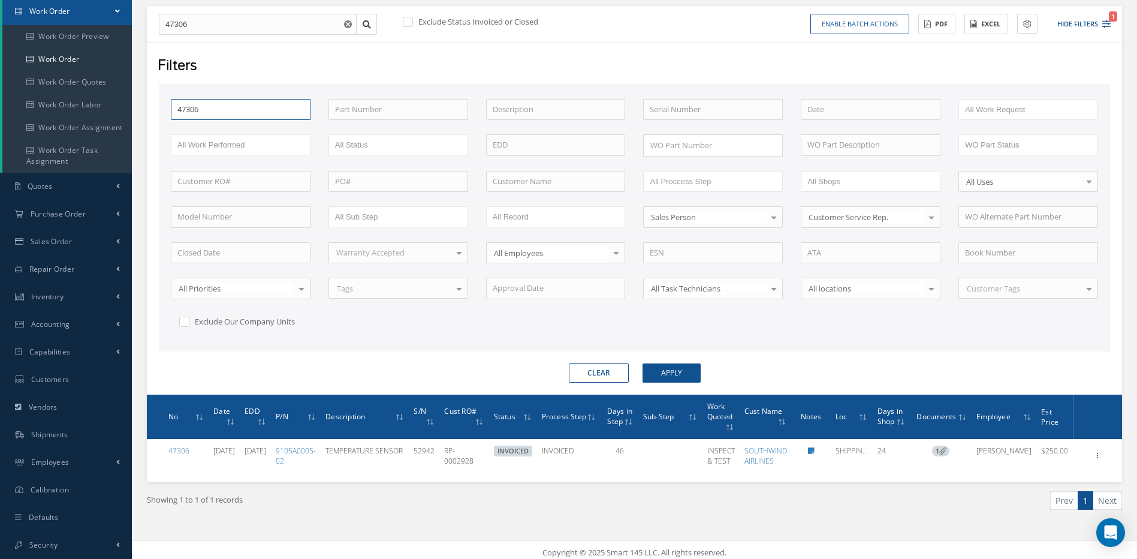
drag, startPoint x: 206, startPoint y: 114, endPoint x: 174, endPoint y: 111, distance: 31.9
click at [174, 111] on input "47306" at bounding box center [241, 110] width 140 height 22
type input "4"
type input "46"
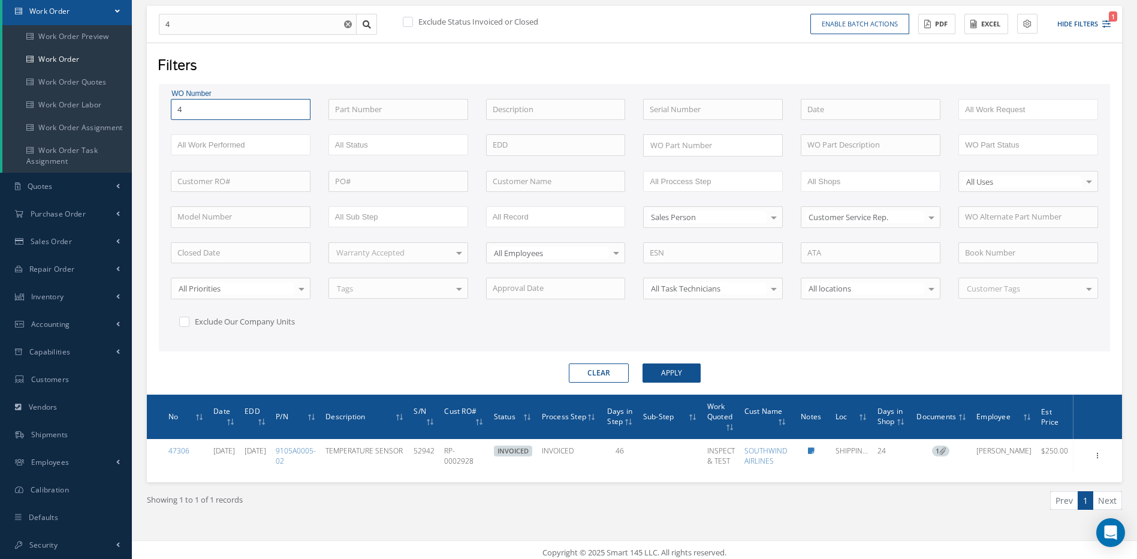
type input "46"
type input "469"
type input "4698"
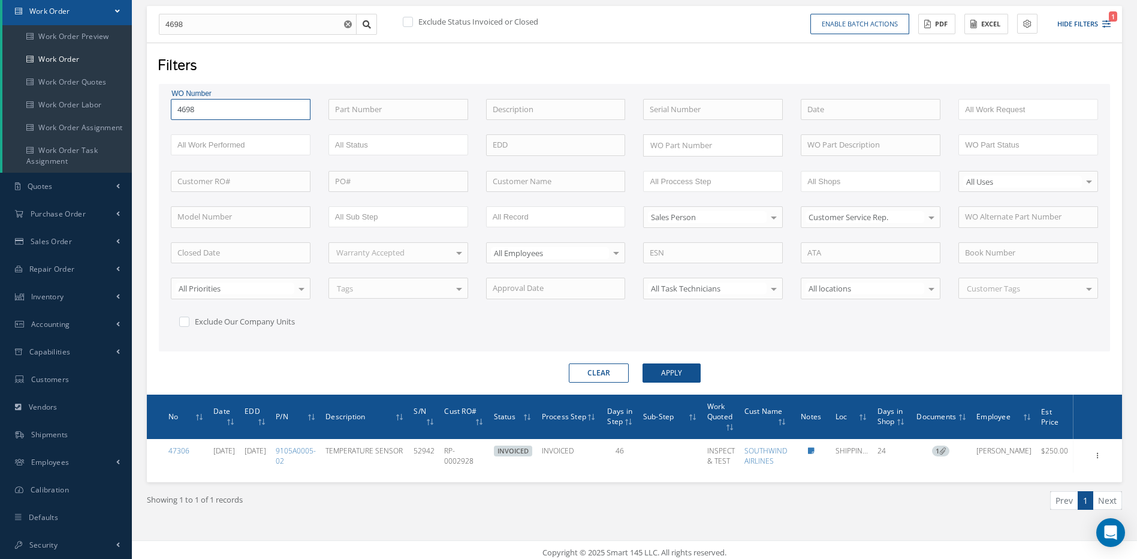
type input "46981"
click at [643, 363] on button "Apply" at bounding box center [672, 372] width 58 height 19
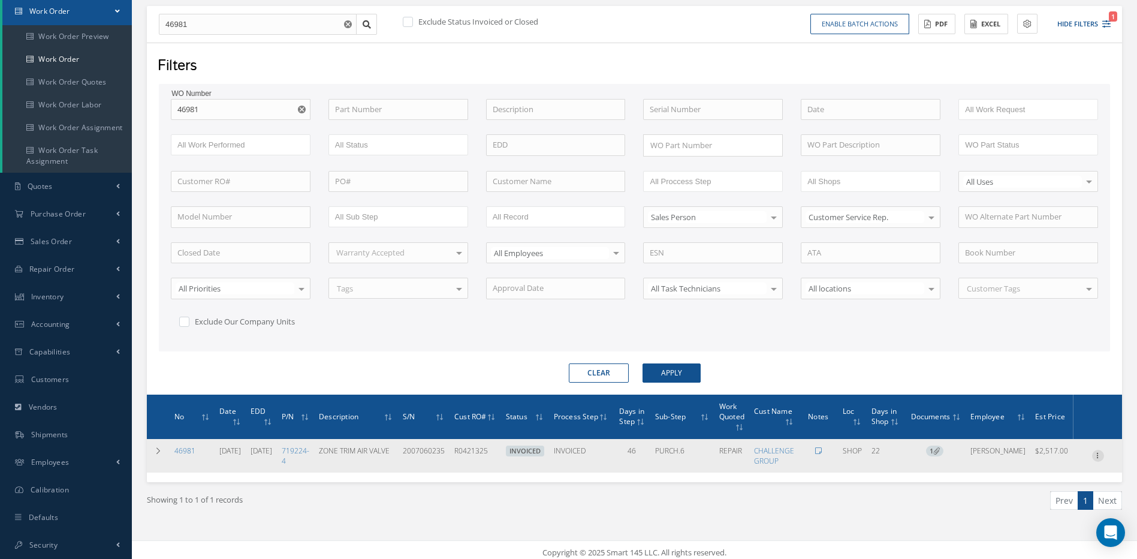
click at [1093, 455] on icon at bounding box center [1098, 455] width 12 height 10
click at [1044, 521] on link "Documents" at bounding box center [1043, 522] width 95 height 16
